Goal: Task Accomplishment & Management: Complete application form

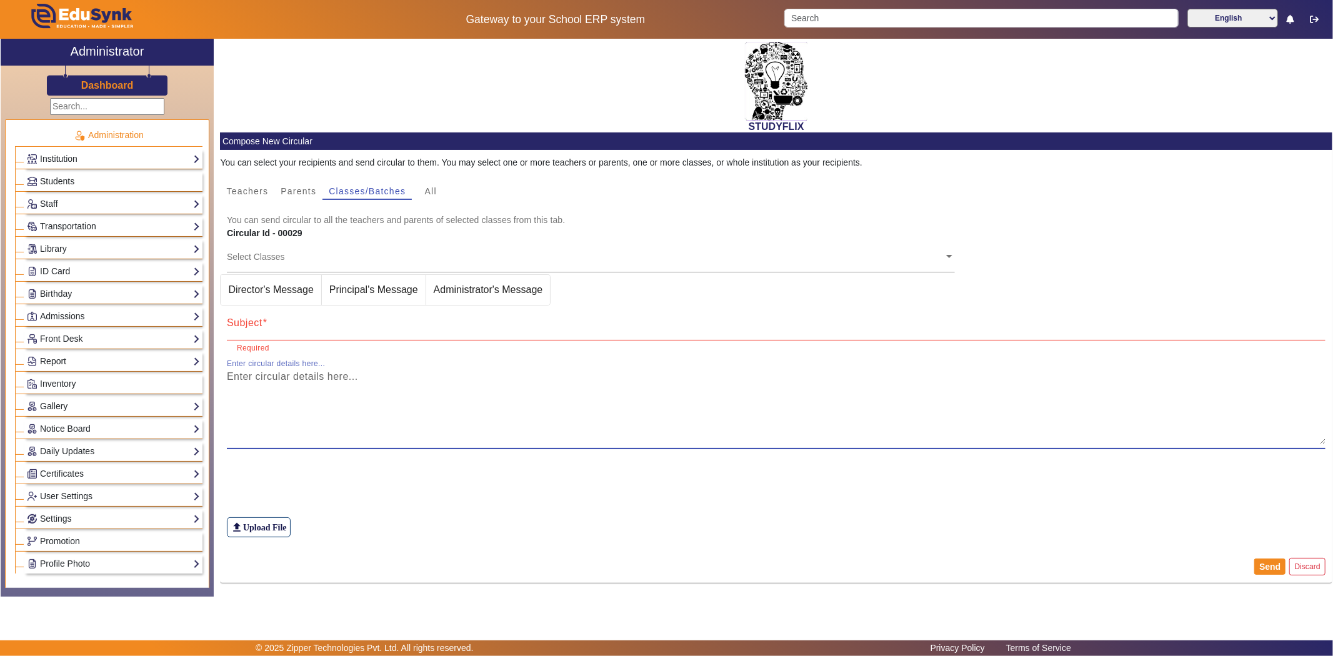
click at [61, 181] on span "Students" at bounding box center [57, 181] width 34 height 10
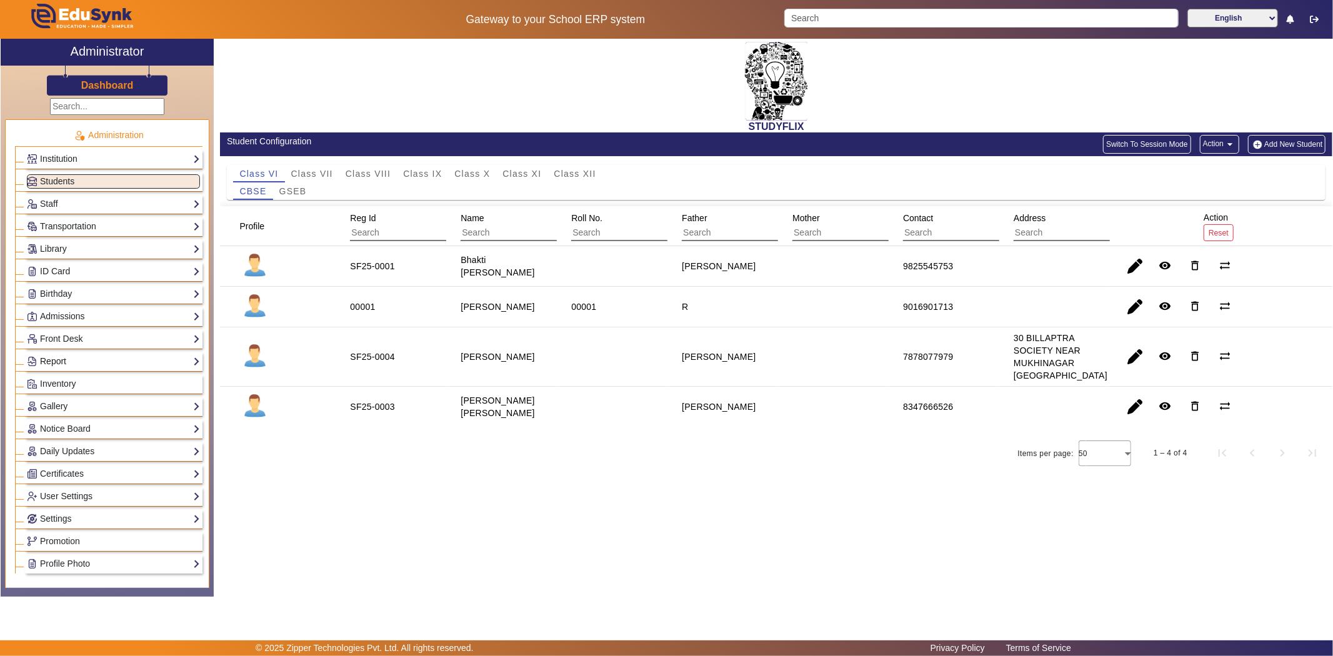
click at [60, 363] on link "Report" at bounding box center [113, 361] width 173 height 14
click at [51, 390] on link "App Invites" at bounding box center [54, 393] width 43 height 10
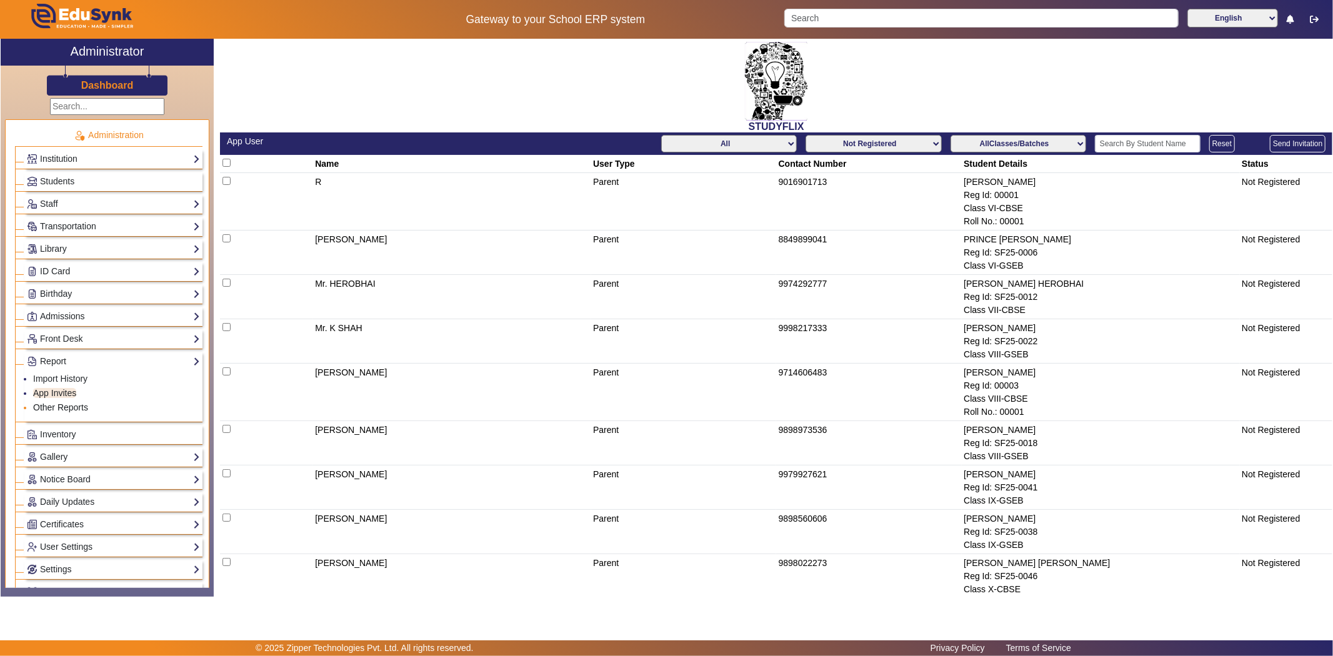
click at [50, 407] on link "Other Reports" at bounding box center [60, 407] width 55 height 10
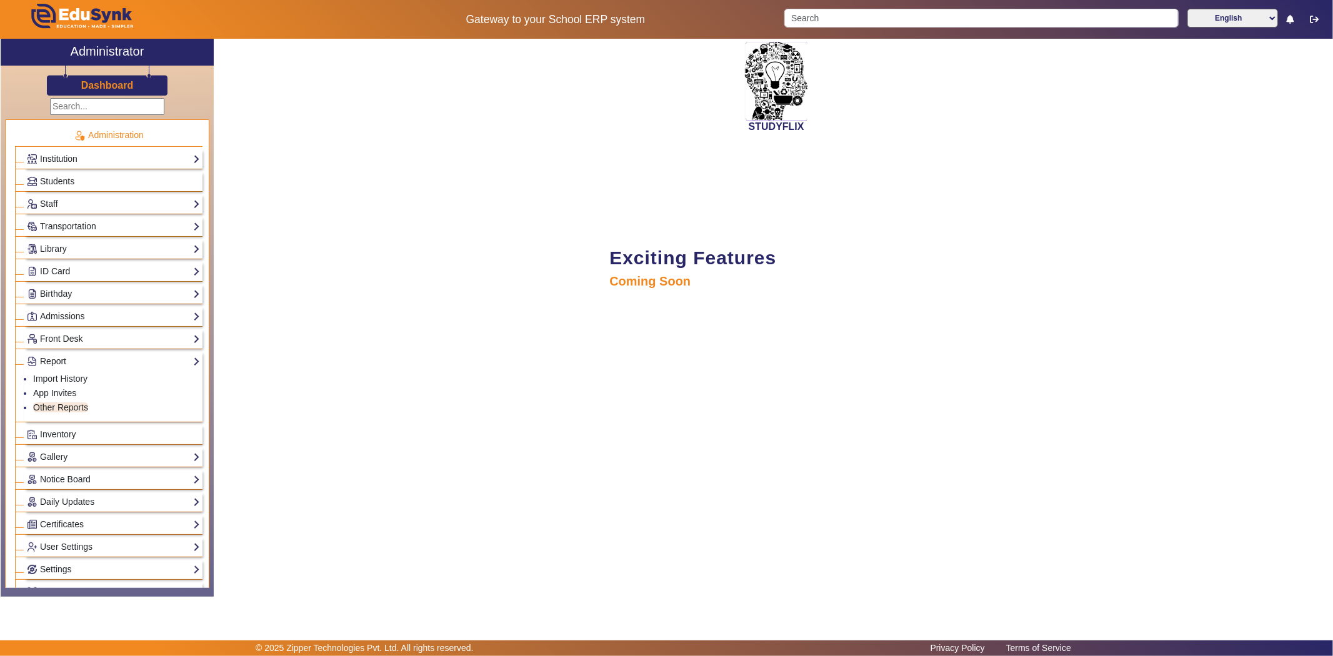
click at [49, 338] on link "Front Desk" at bounding box center [113, 339] width 173 height 14
click at [49, 354] on link "Visitors Book" at bounding box center [58, 356] width 51 height 10
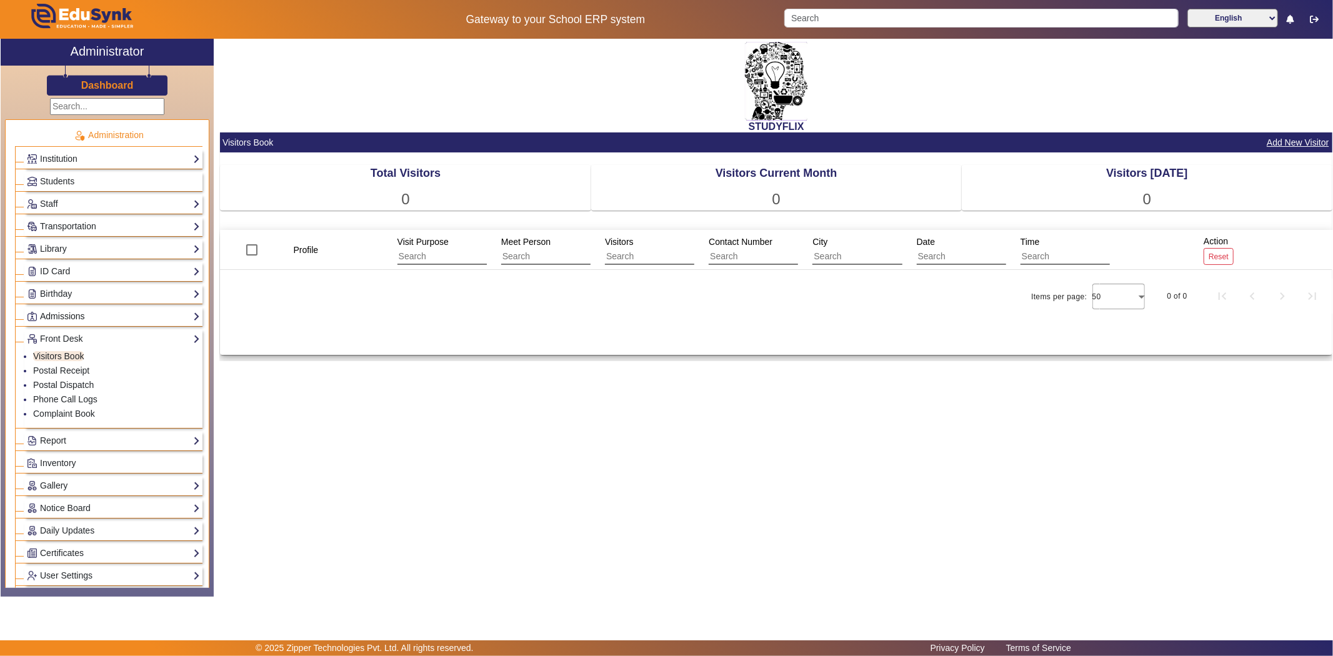
click at [54, 316] on link "Admissions" at bounding box center [113, 316] width 173 height 14
click at [54, 346] on link "Admissions-Enquiry" at bounding box center [71, 348] width 77 height 10
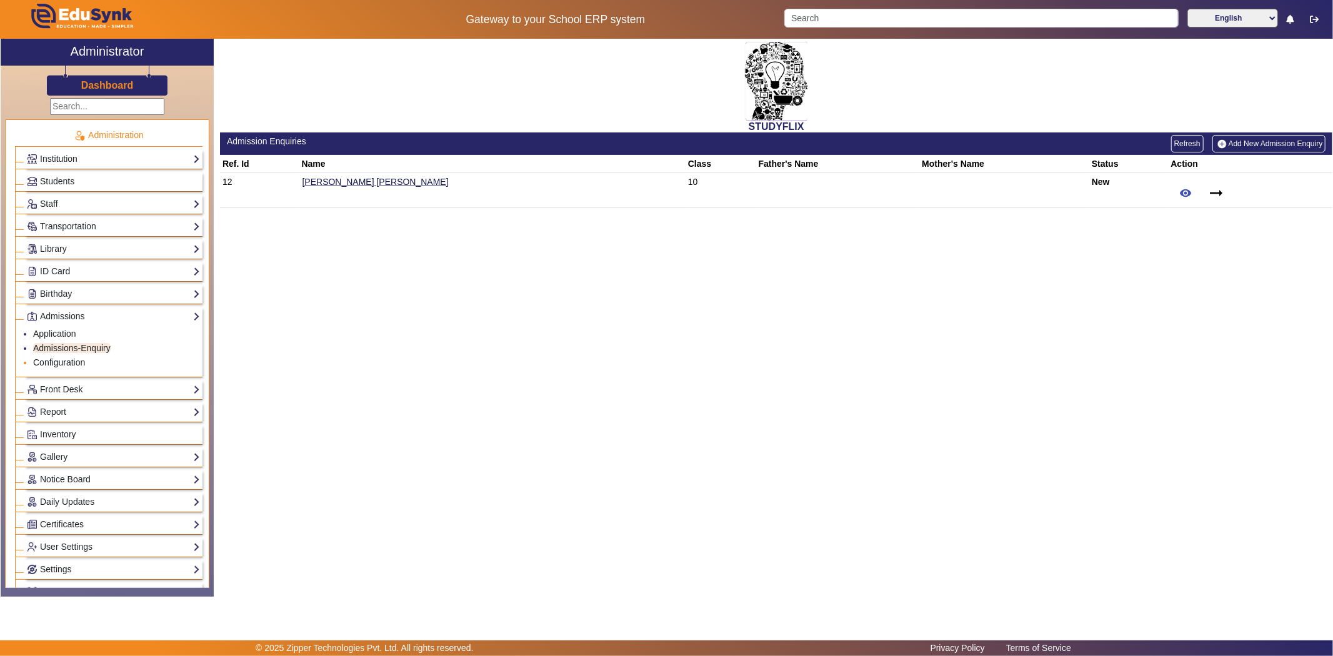
click at [55, 361] on link "Configuration" at bounding box center [59, 362] width 52 height 10
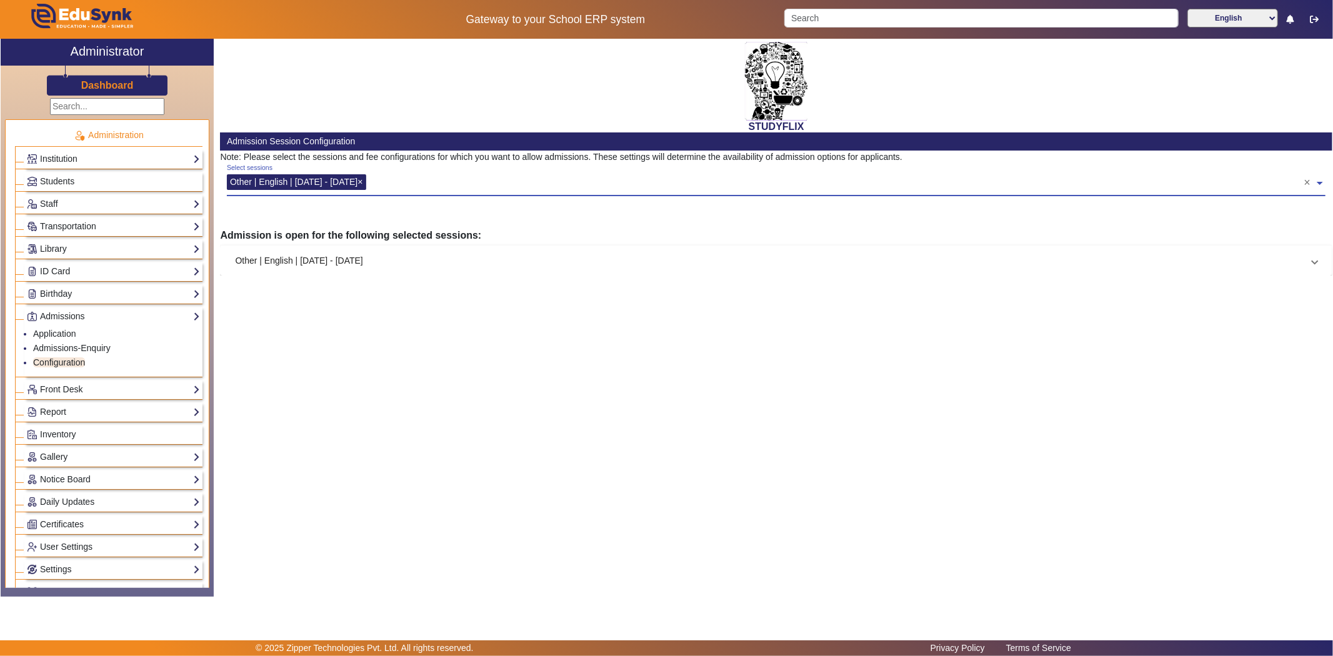
click at [291, 170] on div "Select sessions Other | English | [DATE] - [DATE] ×" at bounding box center [765, 180] width 1077 height 28
click at [386, 180] on div "Select sessions Other | English | [DATE] - [DATE] ×" at bounding box center [765, 180] width 1077 height 28
click at [360, 223] on app-admission-configuration "Admission Session Configuration Note: Please select the sessions and fee config…" at bounding box center [776, 203] width 1112 height 143
click at [329, 256] on mat-panel-title "Other | English | [DATE] - [DATE]" at bounding box center [768, 260] width 1067 height 13
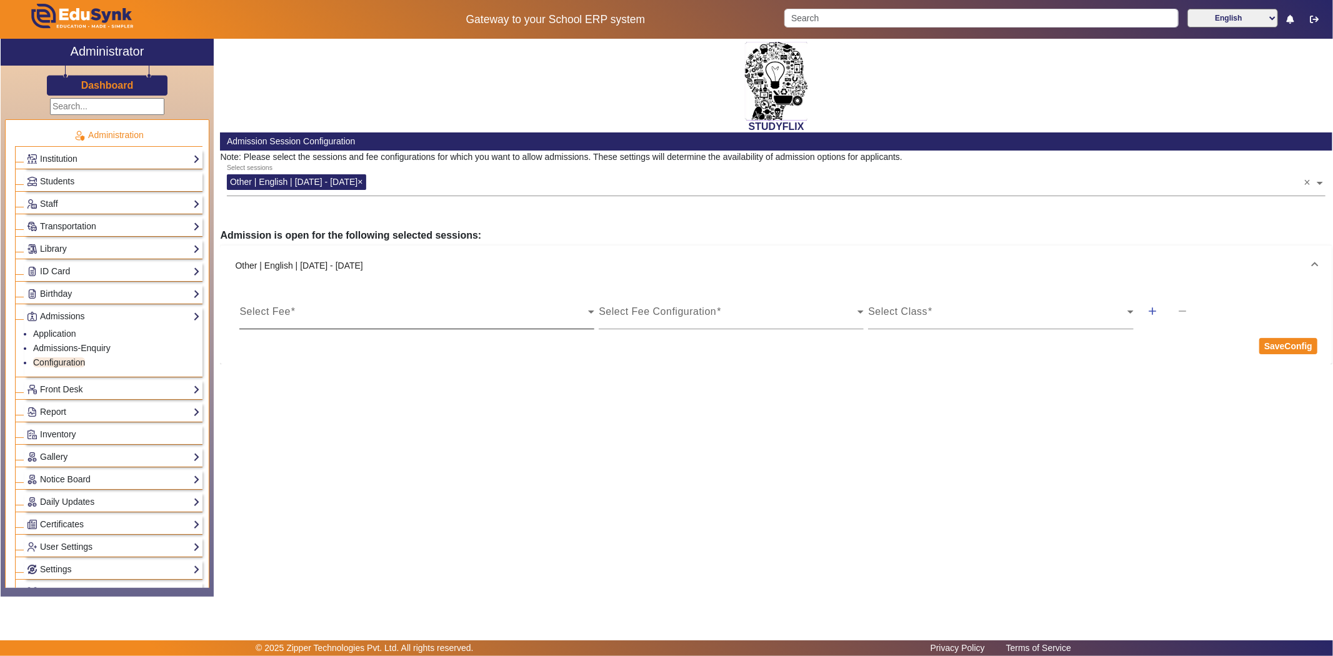
click at [338, 296] on div "Select Fee" at bounding box center [416, 311] width 355 height 35
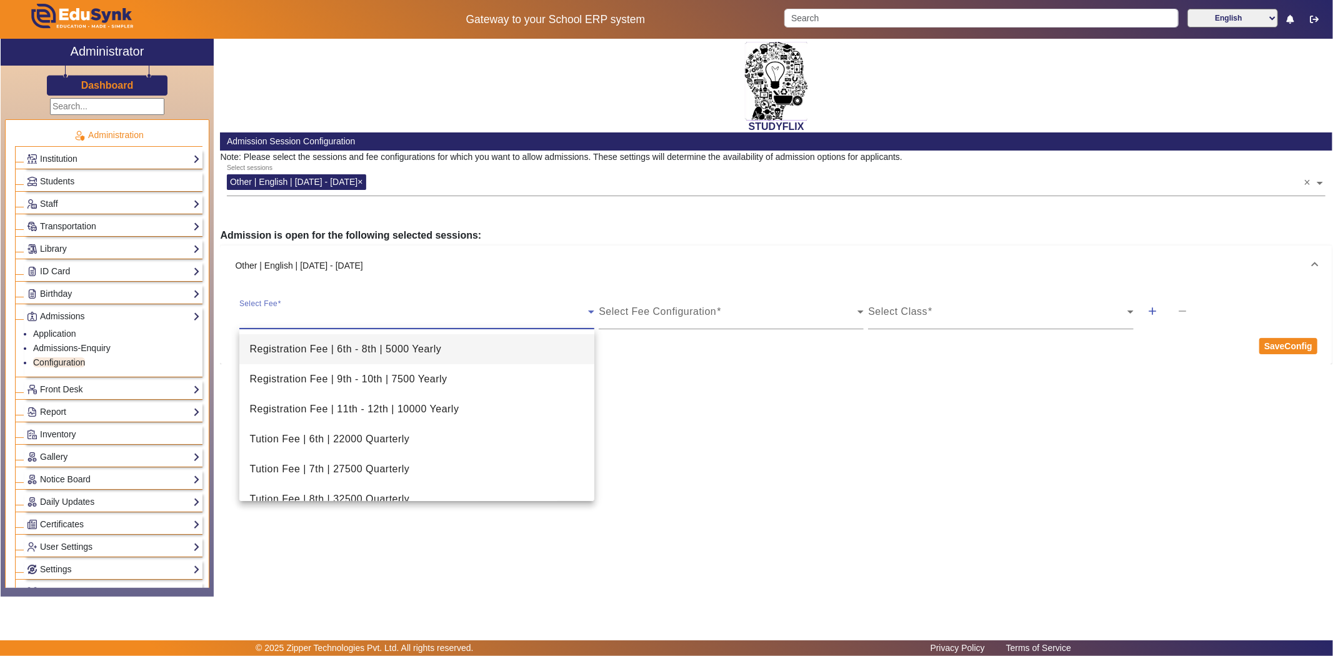
click at [644, 356] on div at bounding box center [666, 328] width 1333 height 656
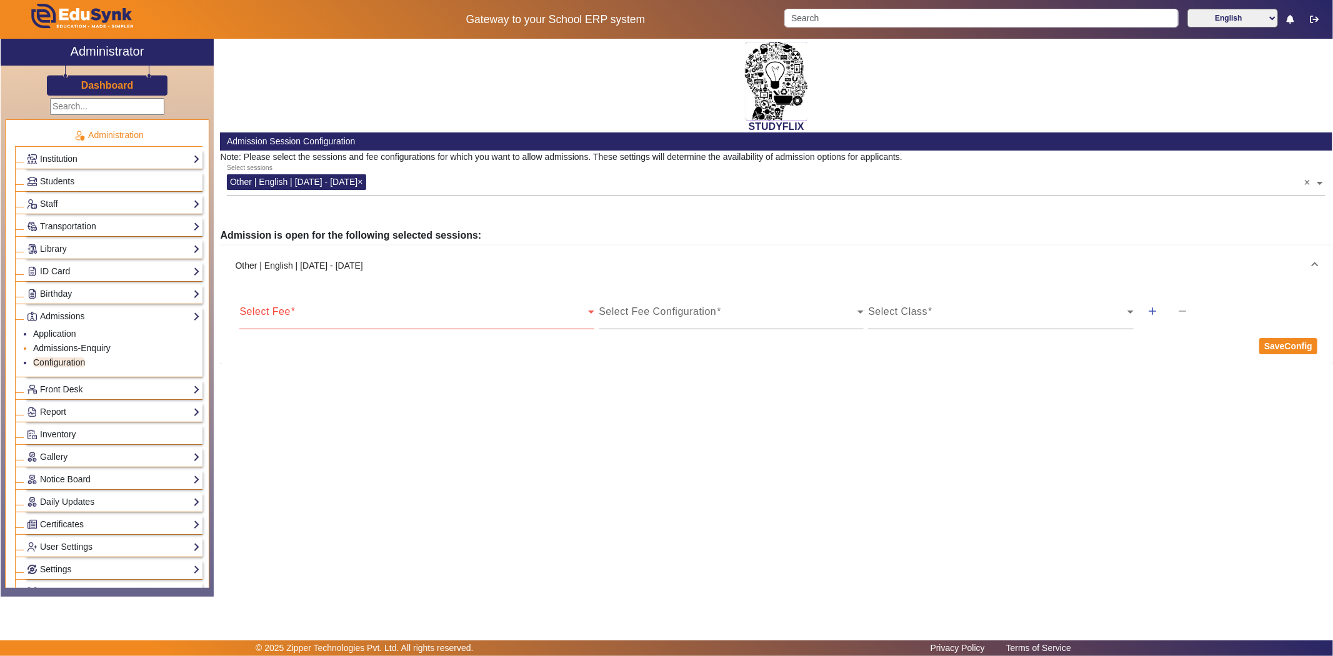
click at [96, 346] on link "Admissions-Enquiry" at bounding box center [71, 348] width 77 height 10
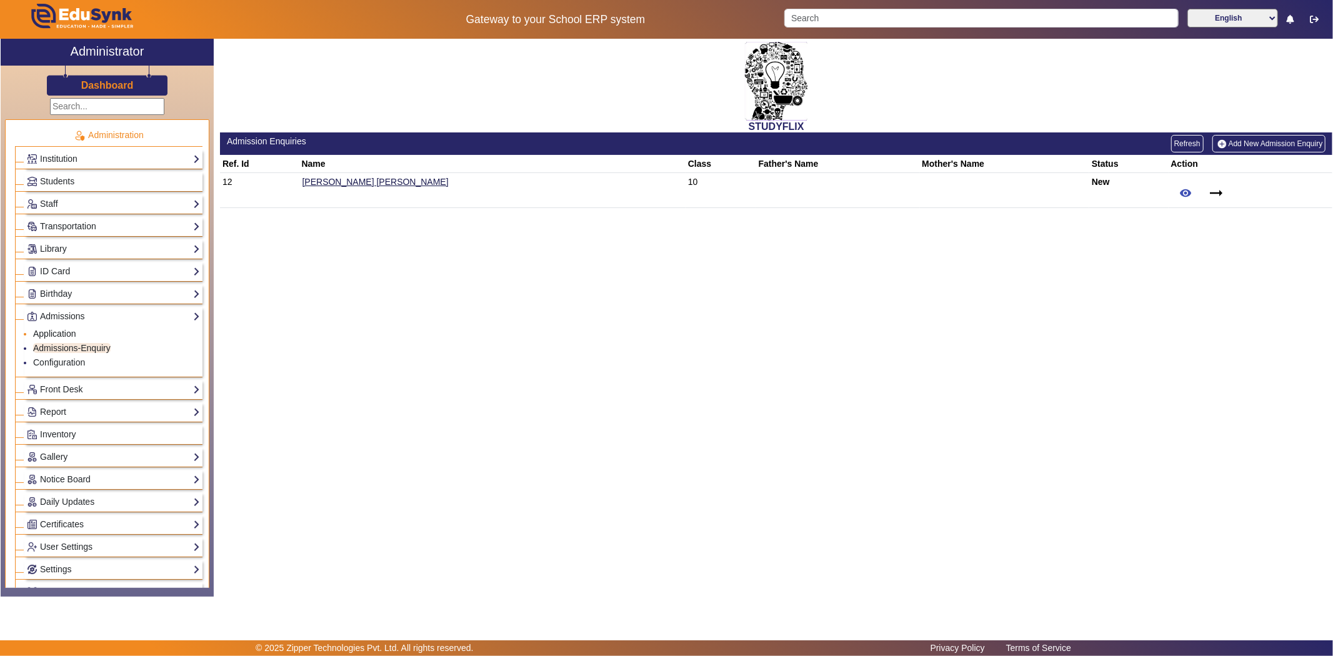
click at [71, 333] on link "Application" at bounding box center [54, 334] width 43 height 10
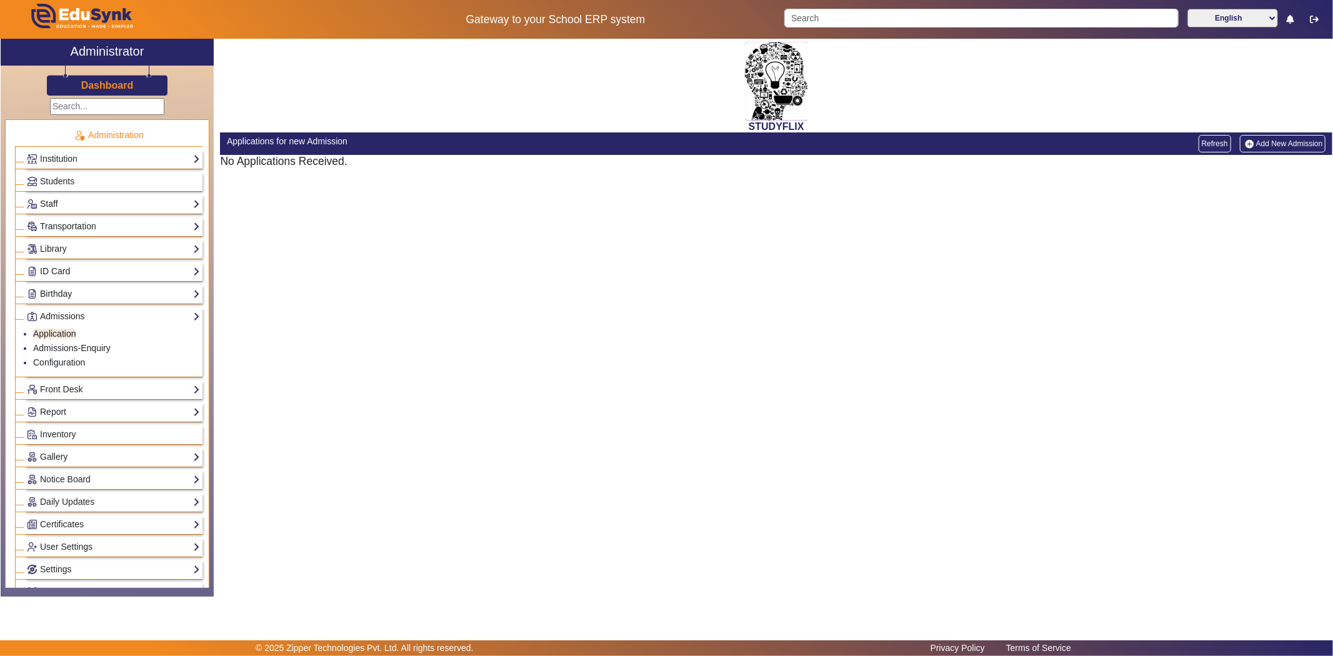
click at [1295, 142] on link "Add New Admission" at bounding box center [1283, 143] width 86 height 17
click at [86, 347] on link "Admissions-Enquiry" at bounding box center [71, 348] width 77 height 10
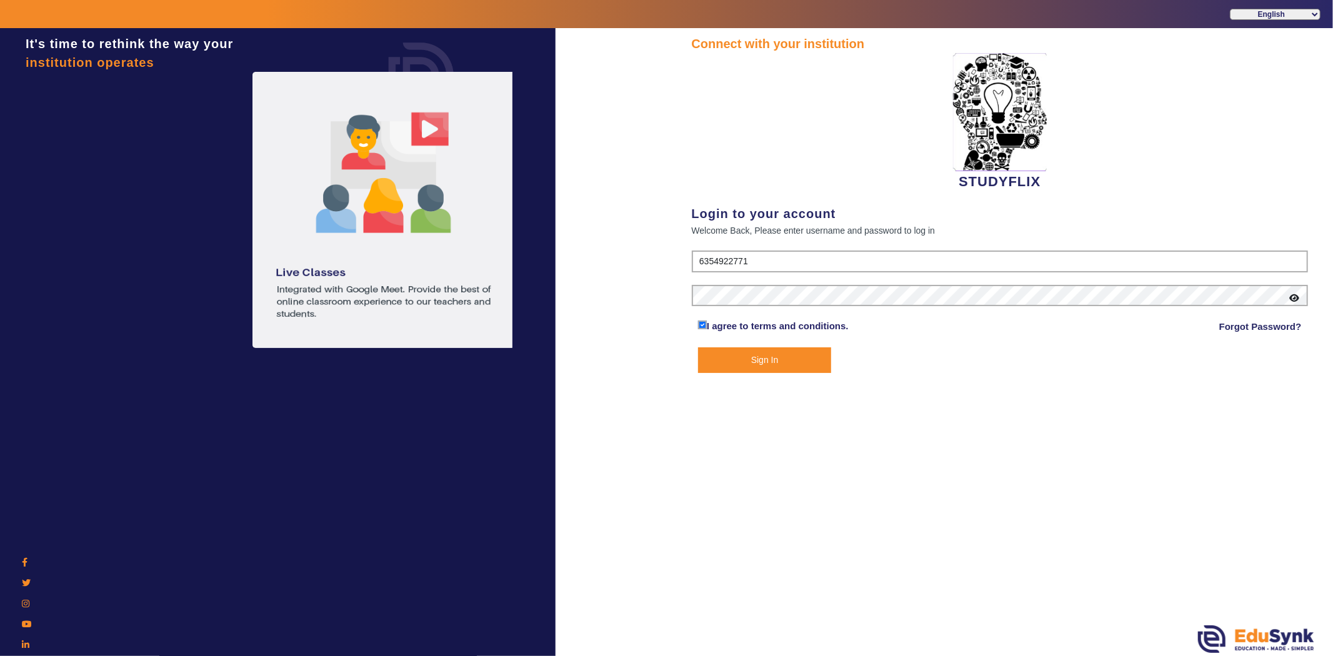
click at [727, 366] on button "Sign In" at bounding box center [764, 360] width 133 height 26
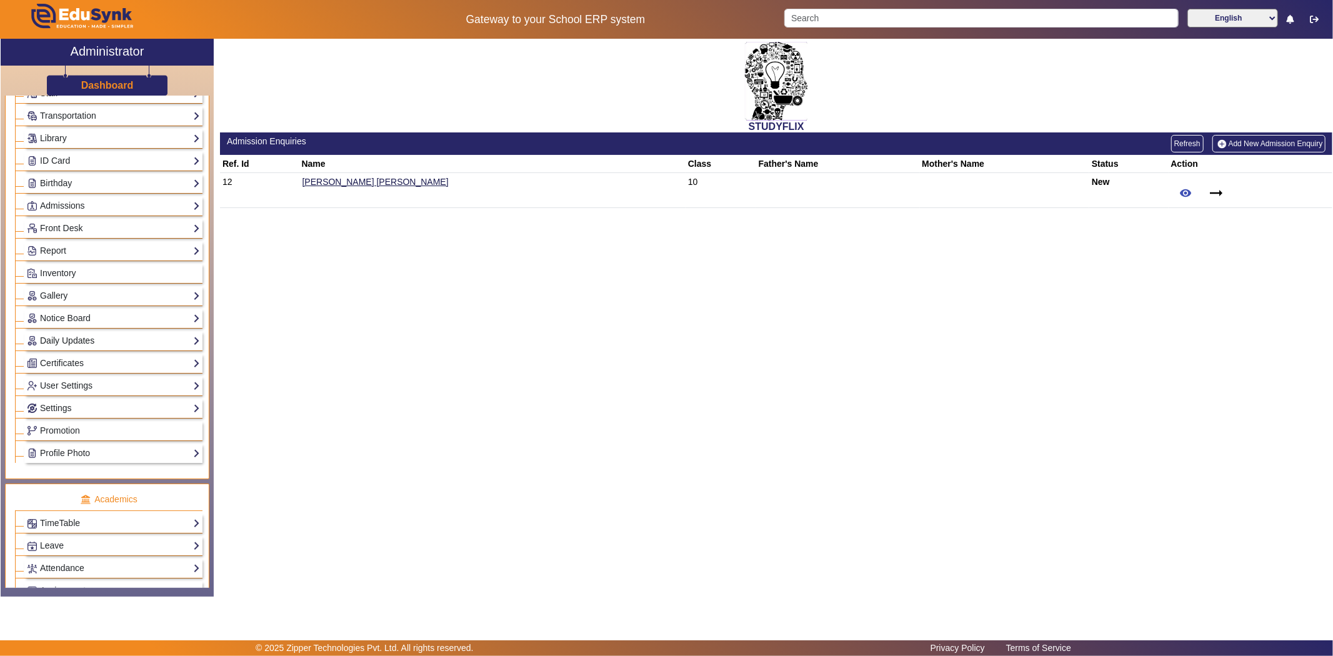
scroll to position [99, 0]
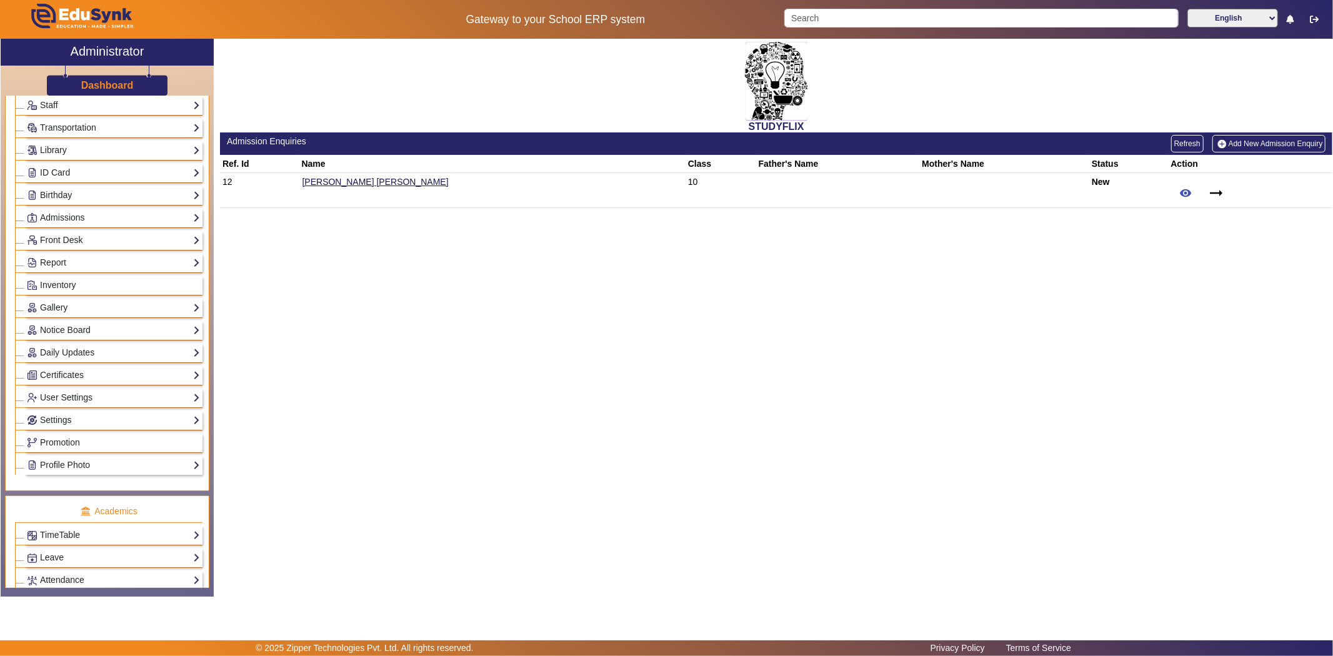
click at [66, 209] on div "Admissions Application Admissions-Enquiry Configuration" at bounding box center [113, 217] width 178 height 19
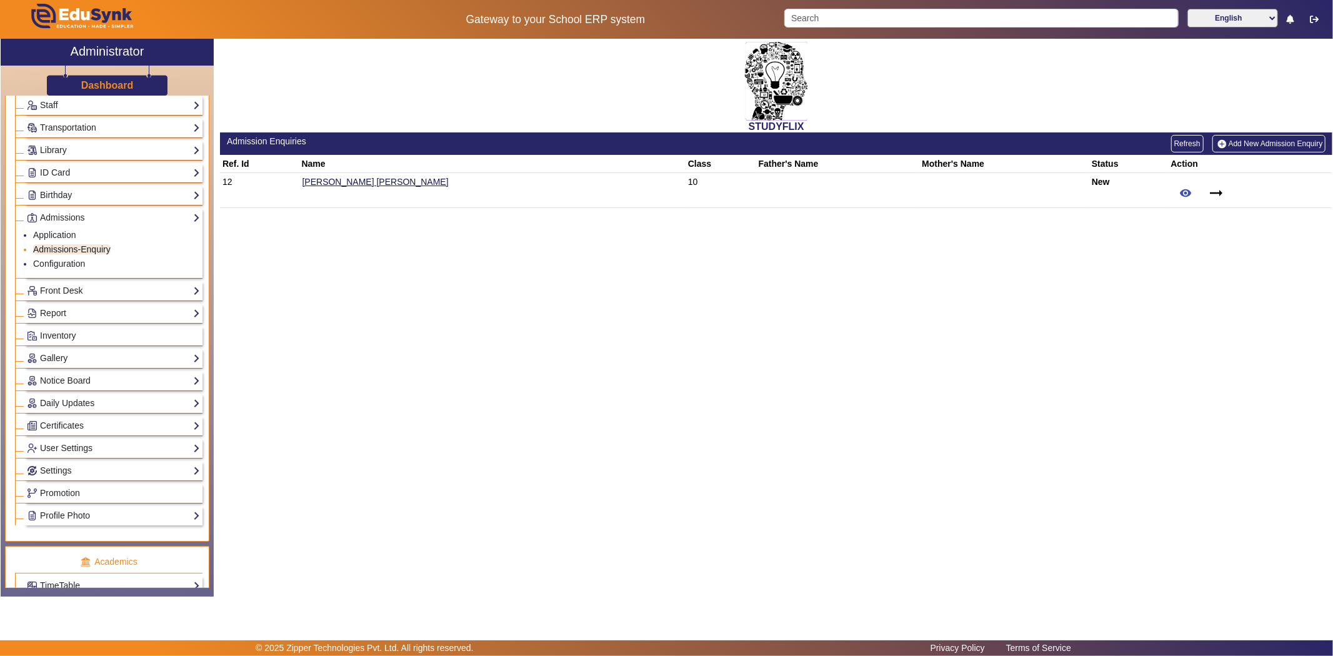
click at [69, 250] on link "Admissions-Enquiry" at bounding box center [71, 249] width 77 height 10
click at [59, 237] on link "Application" at bounding box center [54, 235] width 43 height 10
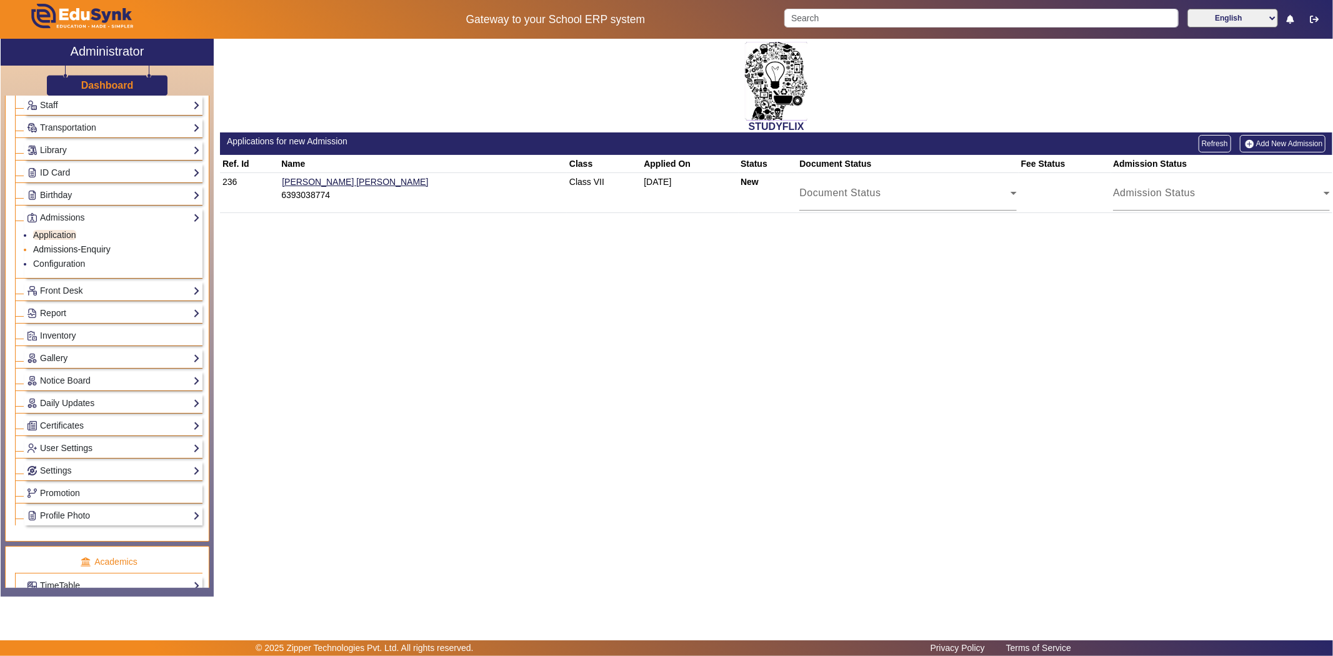
click at [59, 251] on link "Admissions-Enquiry" at bounding box center [71, 249] width 77 height 10
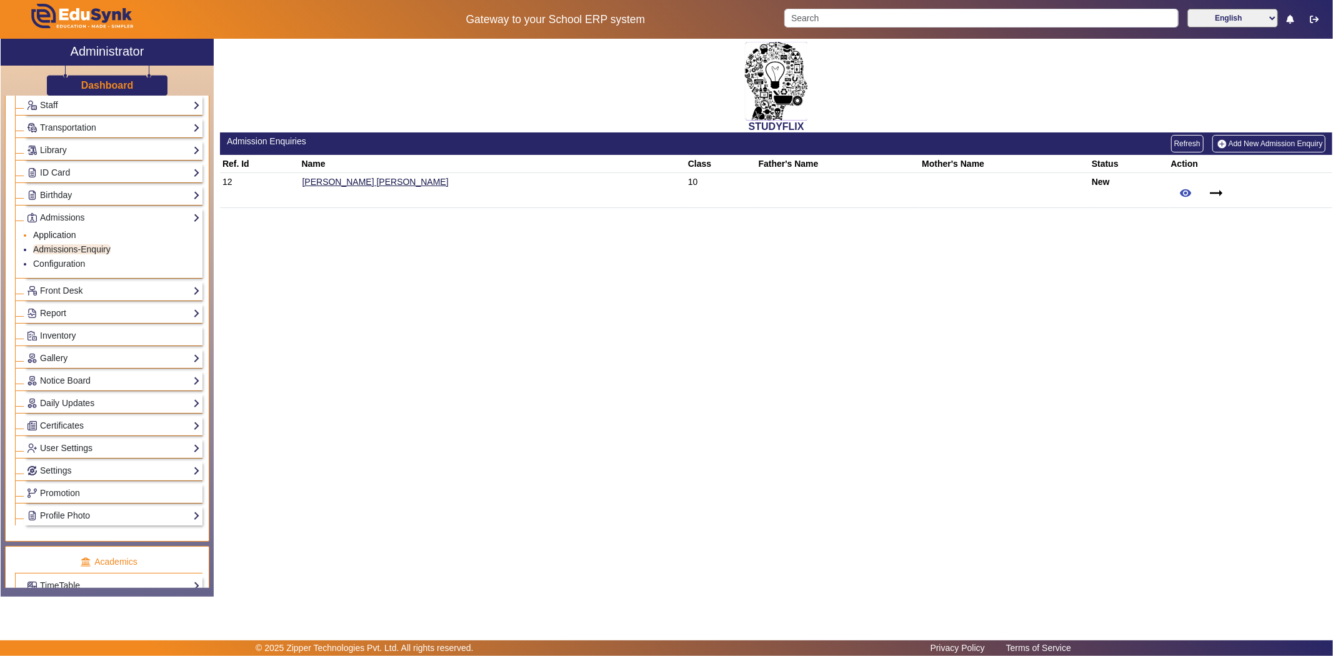
click at [64, 234] on link "Application" at bounding box center [54, 235] width 43 height 10
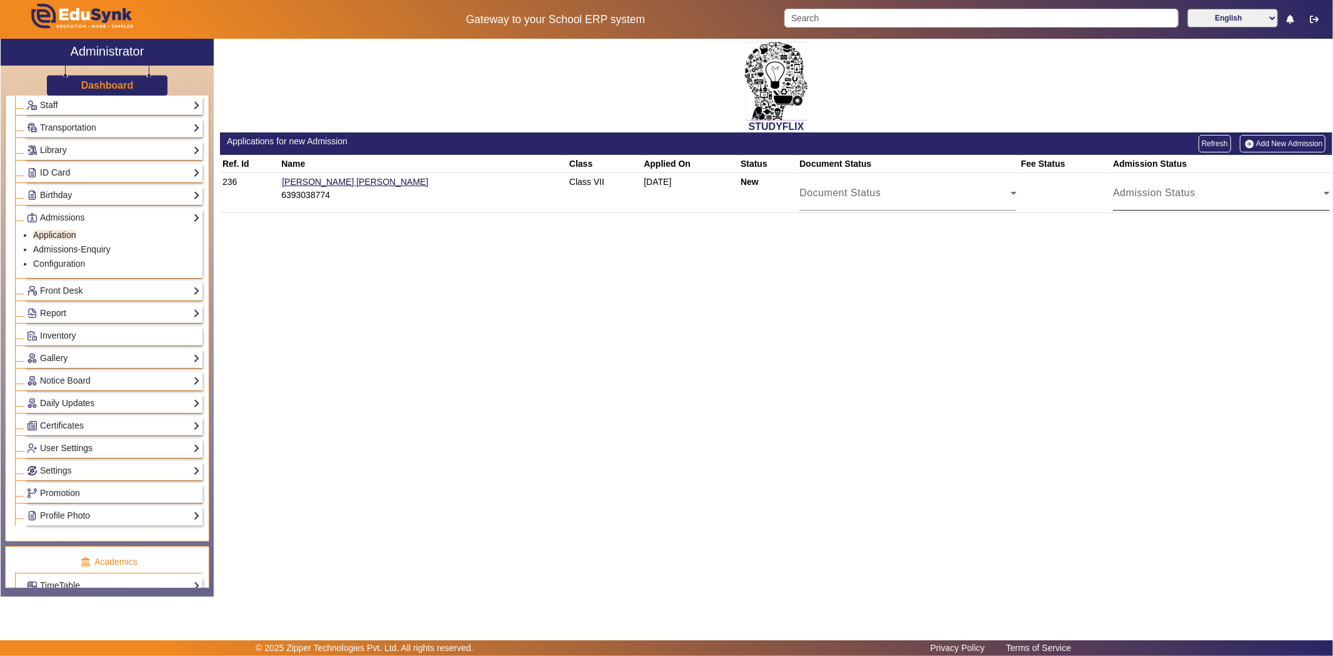
click at [1140, 188] on mat-label "Admission Status" at bounding box center [1154, 192] width 82 height 11
click at [1059, 228] on div at bounding box center [666, 328] width 1333 height 656
click at [812, 196] on div "Document Status" at bounding box center [904, 198] width 211 height 15
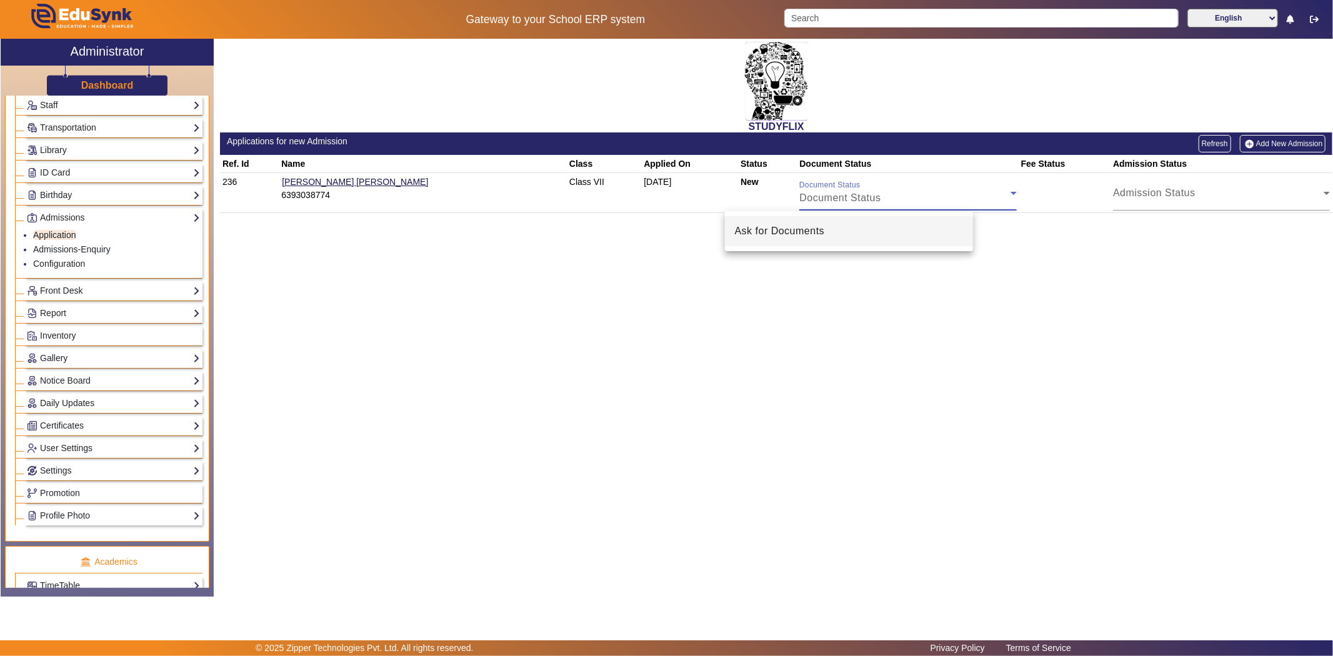
click at [758, 292] on div at bounding box center [666, 328] width 1333 height 656
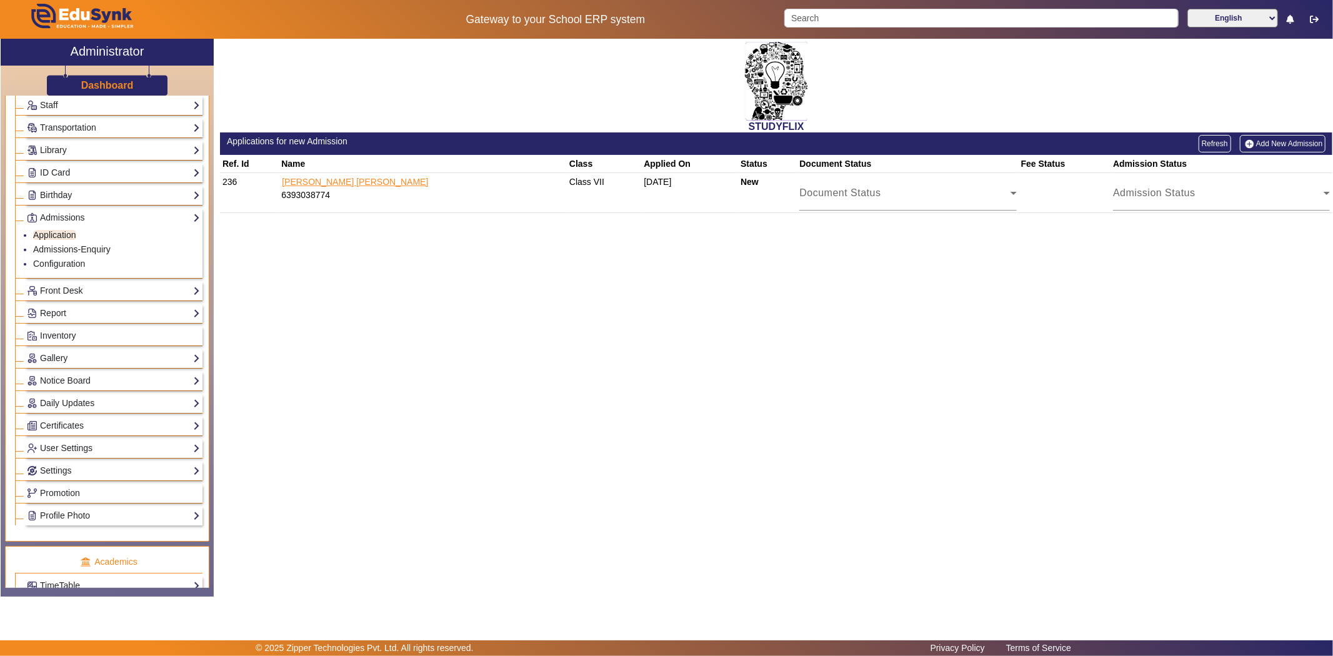
click at [322, 184] on link "[PERSON_NAME] [PERSON_NAME]" at bounding box center [354, 181] width 147 height 11
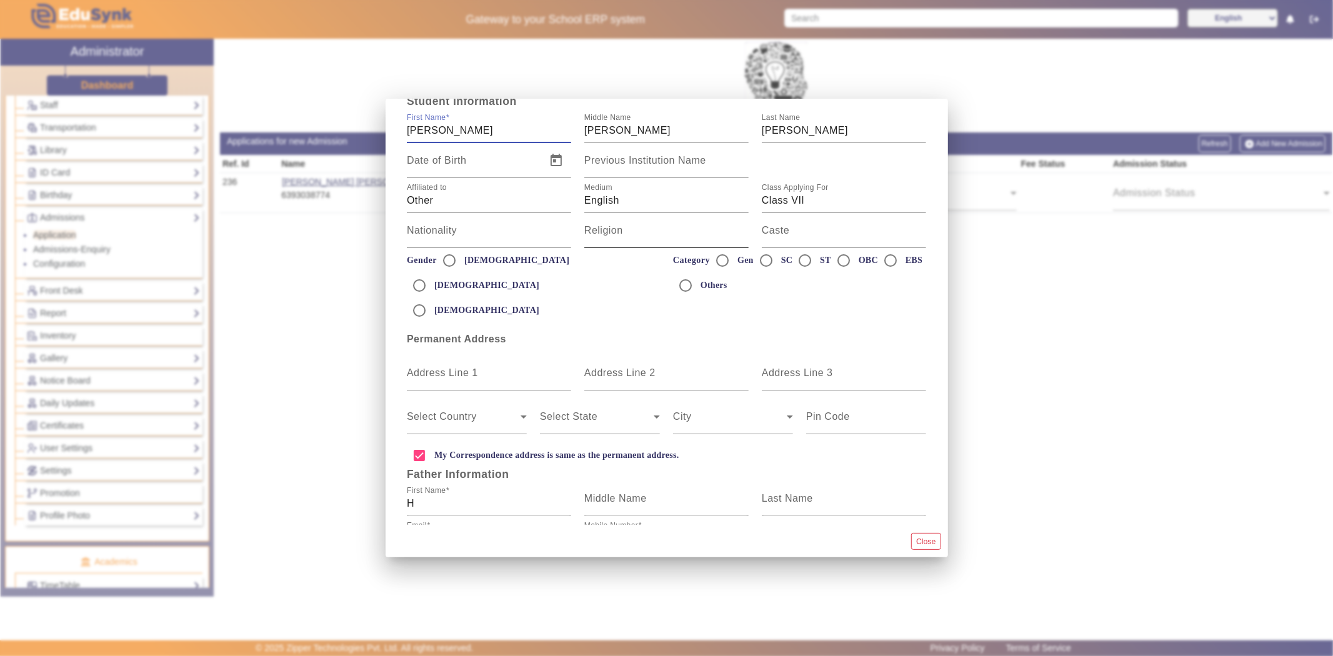
scroll to position [301, 0]
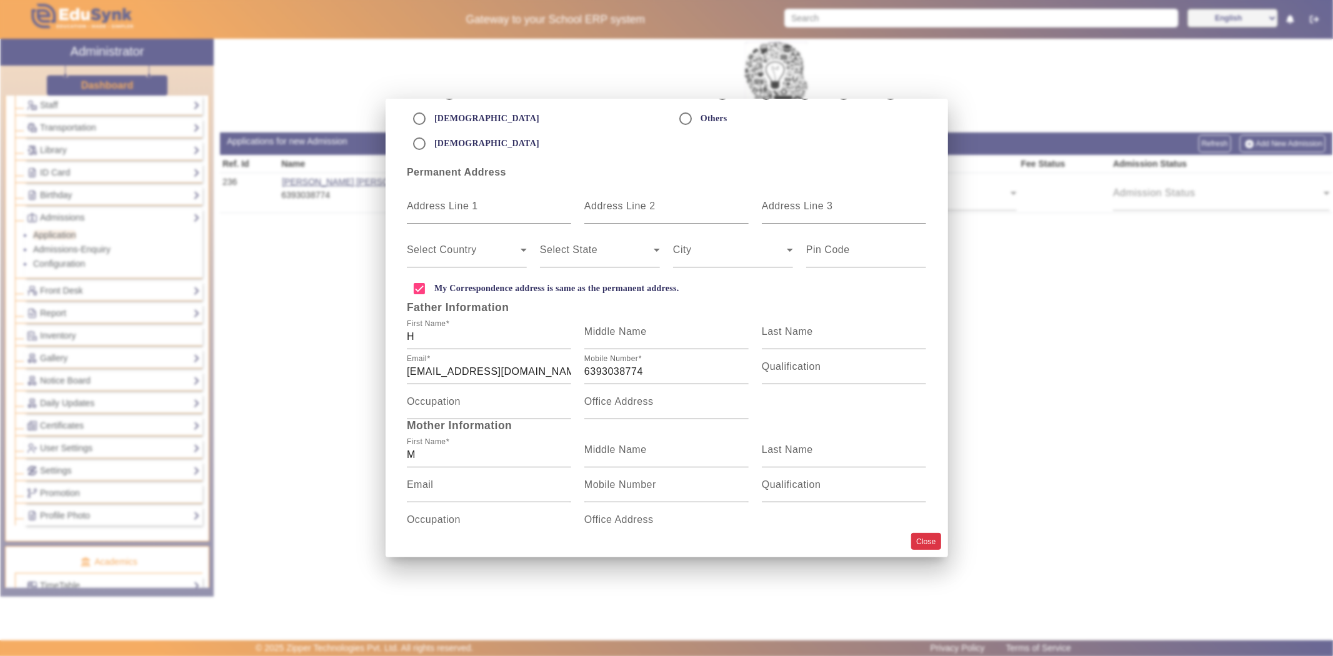
click at [928, 539] on button "Close" at bounding box center [925, 541] width 29 height 17
